Goal: Information Seeking & Learning: Understand process/instructions

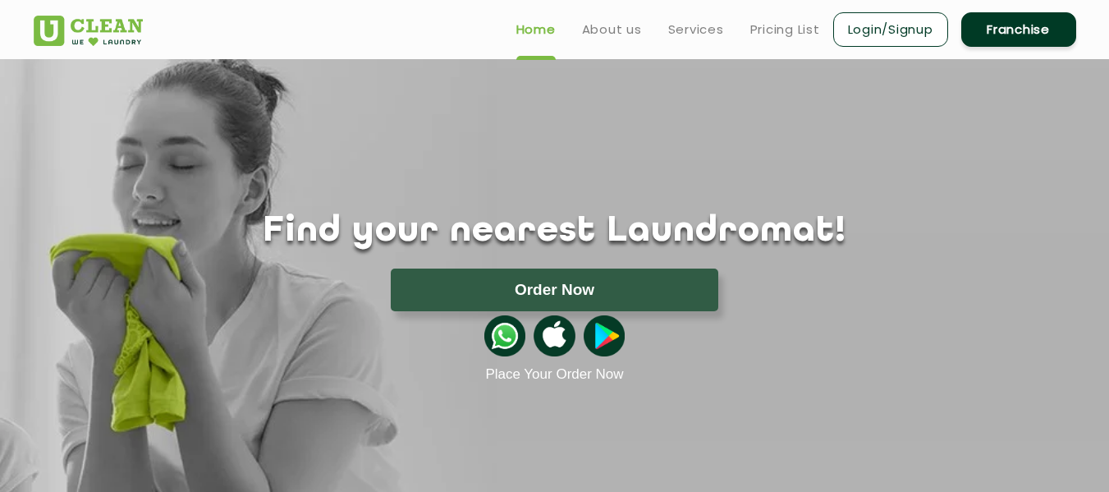
click at [886, 25] on link "Login/Signup" at bounding box center [890, 29] width 115 height 34
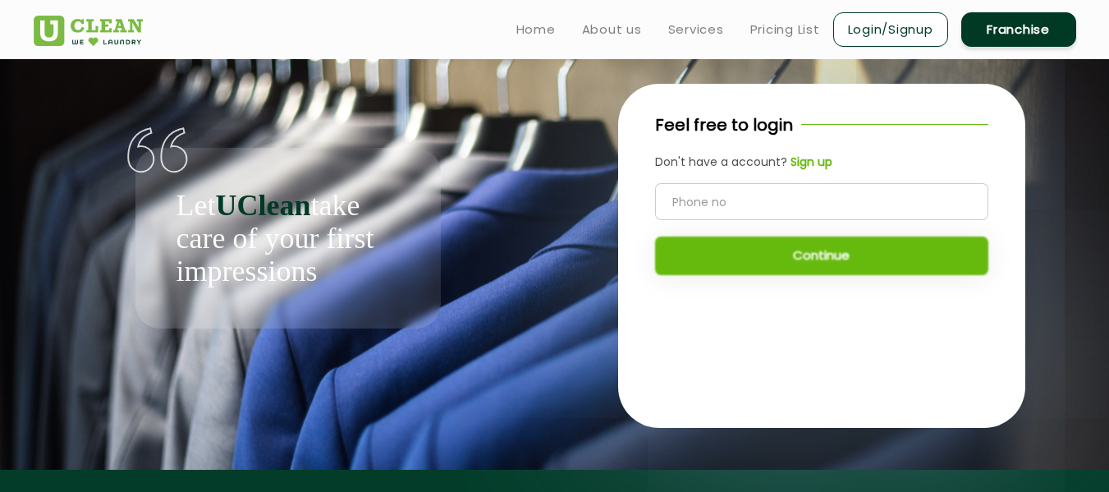
click at [812, 158] on b "Sign up" at bounding box center [811, 161] width 42 height 16
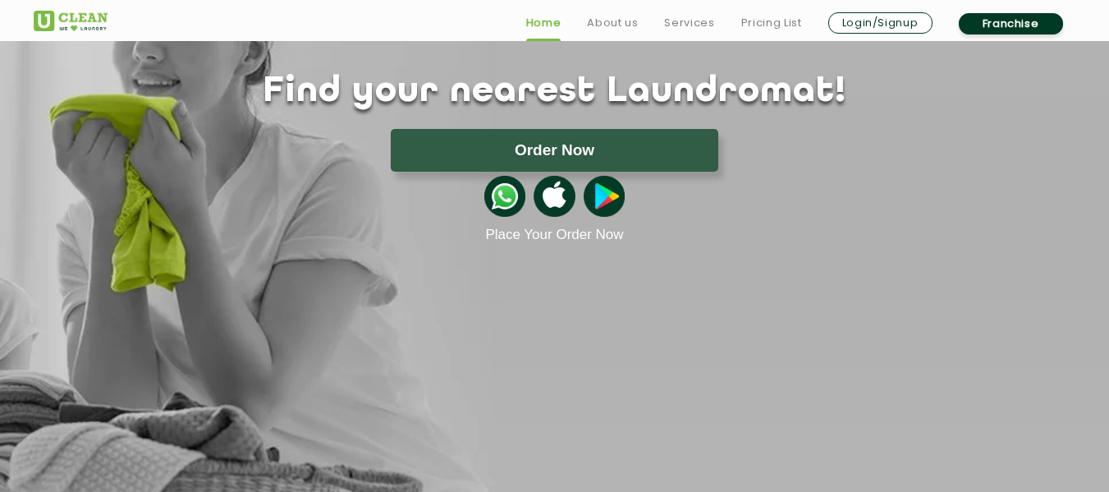
scroll to position [143, 0]
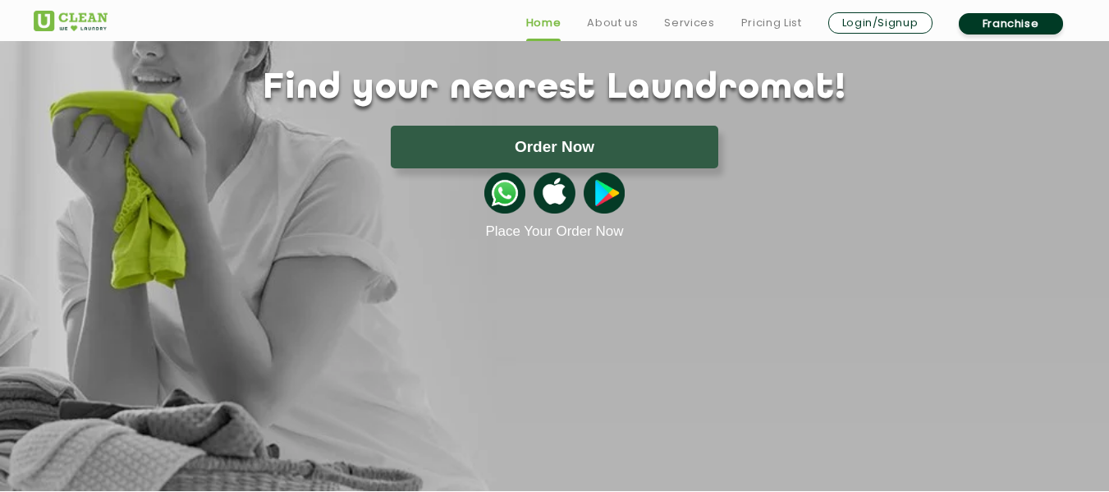
click at [903, 33] on link "Login/Signup" at bounding box center [880, 22] width 104 height 21
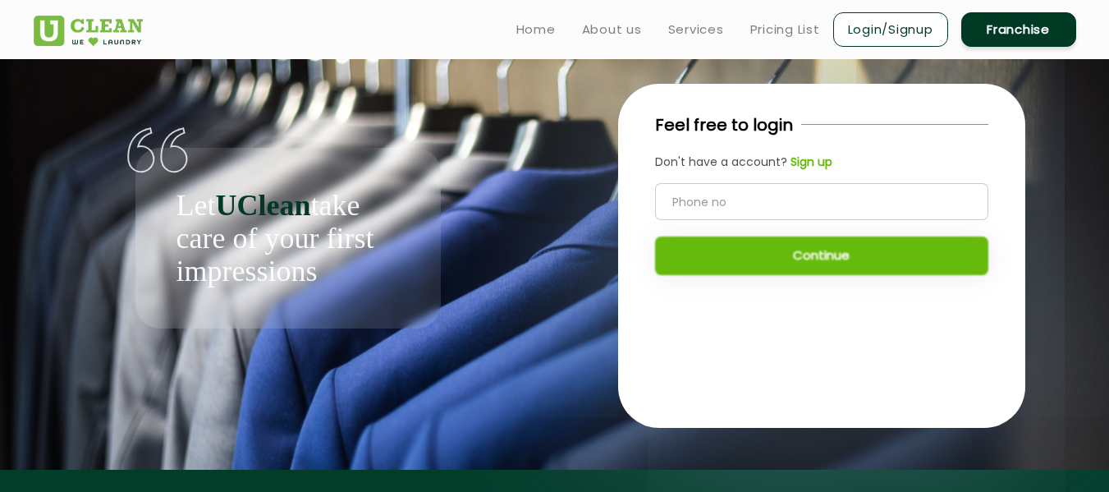
click at [811, 160] on b "Sign up" at bounding box center [811, 161] width 42 height 16
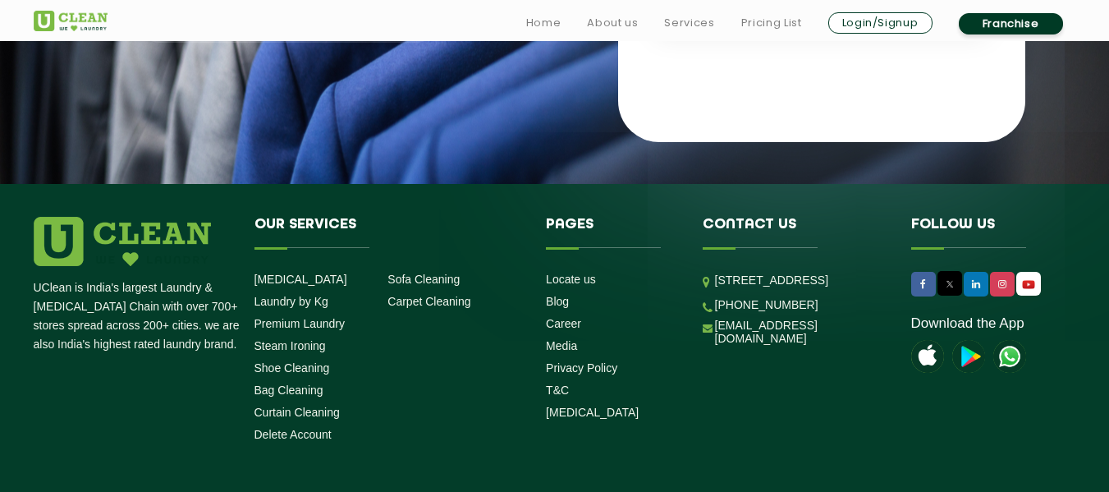
scroll to position [286, 0]
click at [564, 366] on link "Privacy Policy" at bounding box center [581, 366] width 71 height 13
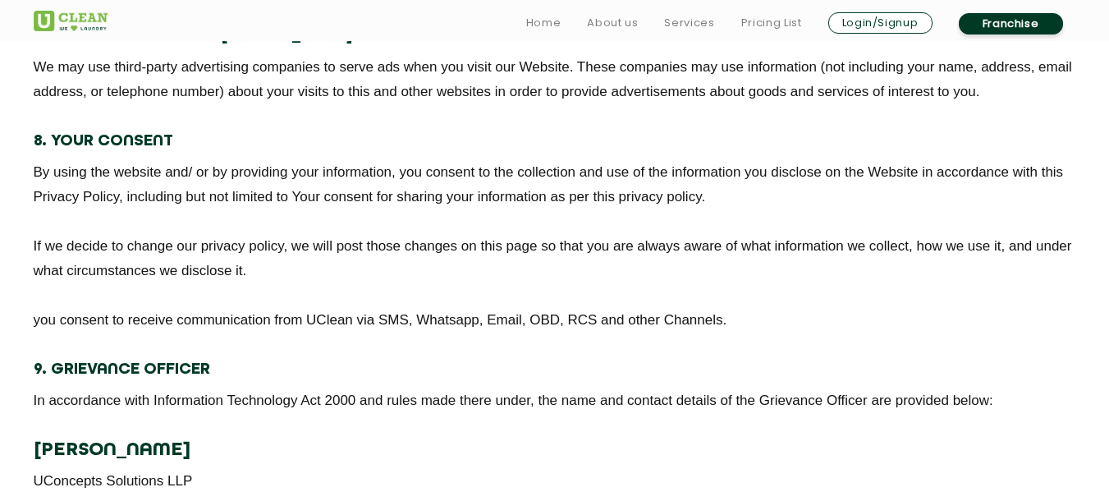
scroll to position [2808, 0]
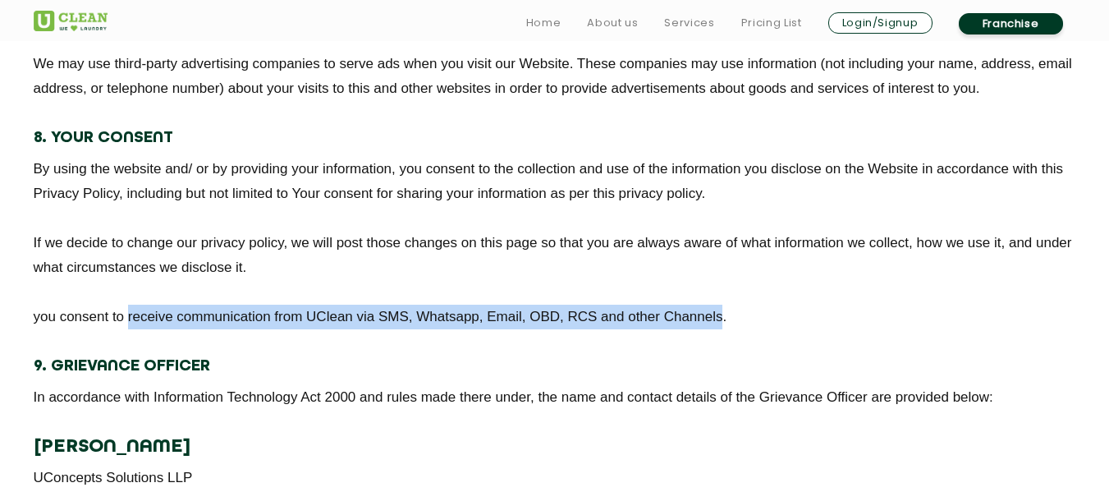
drag, startPoint x: 723, startPoint y: 323, endPoint x: 129, endPoint y: 316, distance: 594.3
click at [129, 316] on p "you consent to receive communication from UClean via SMS, Whatsapp, Email, OBD,…" at bounding box center [555, 317] width 1042 height 25
copy p "receive communication from UClean via SMS, Whatsapp, Email, OBD, RCS and other …"
